Goal: Obtain resource: Download file/media

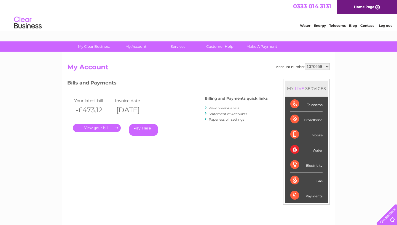
click at [328, 67] on select "1070659 1070662 1071158 30311240" at bounding box center [317, 66] width 25 height 7
select select "1070662"
click at [105, 127] on link "." at bounding box center [97, 128] width 48 height 8
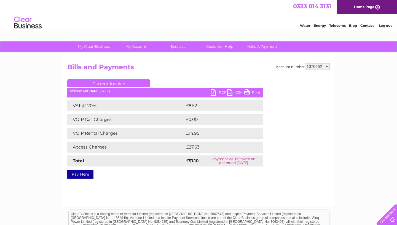
click at [215, 92] on link "PDF" at bounding box center [219, 93] width 17 height 8
click at [328, 66] on select "1070659 1070662 1071158 30311240" at bounding box center [317, 66] width 25 height 7
select select "1071158"
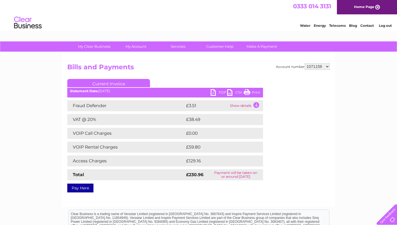
click at [328, 67] on select "1070659 1070662 1071158 30311240" at bounding box center [317, 66] width 25 height 7
select select "30311240"
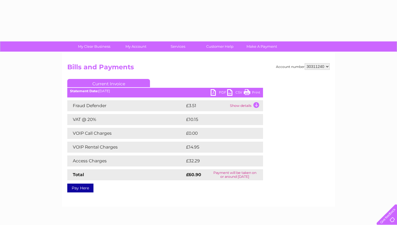
click at [220, 93] on link "PDF" at bounding box center [219, 93] width 17 height 8
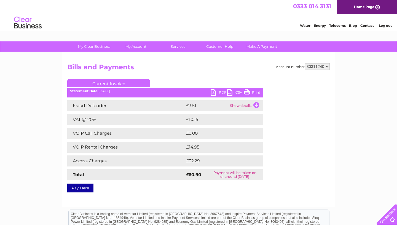
click at [220, 93] on link "PDF" at bounding box center [219, 93] width 17 height 8
click at [213, 93] on link "PDF" at bounding box center [219, 93] width 17 height 8
